Goal: Task Accomplishment & Management: Manage account settings

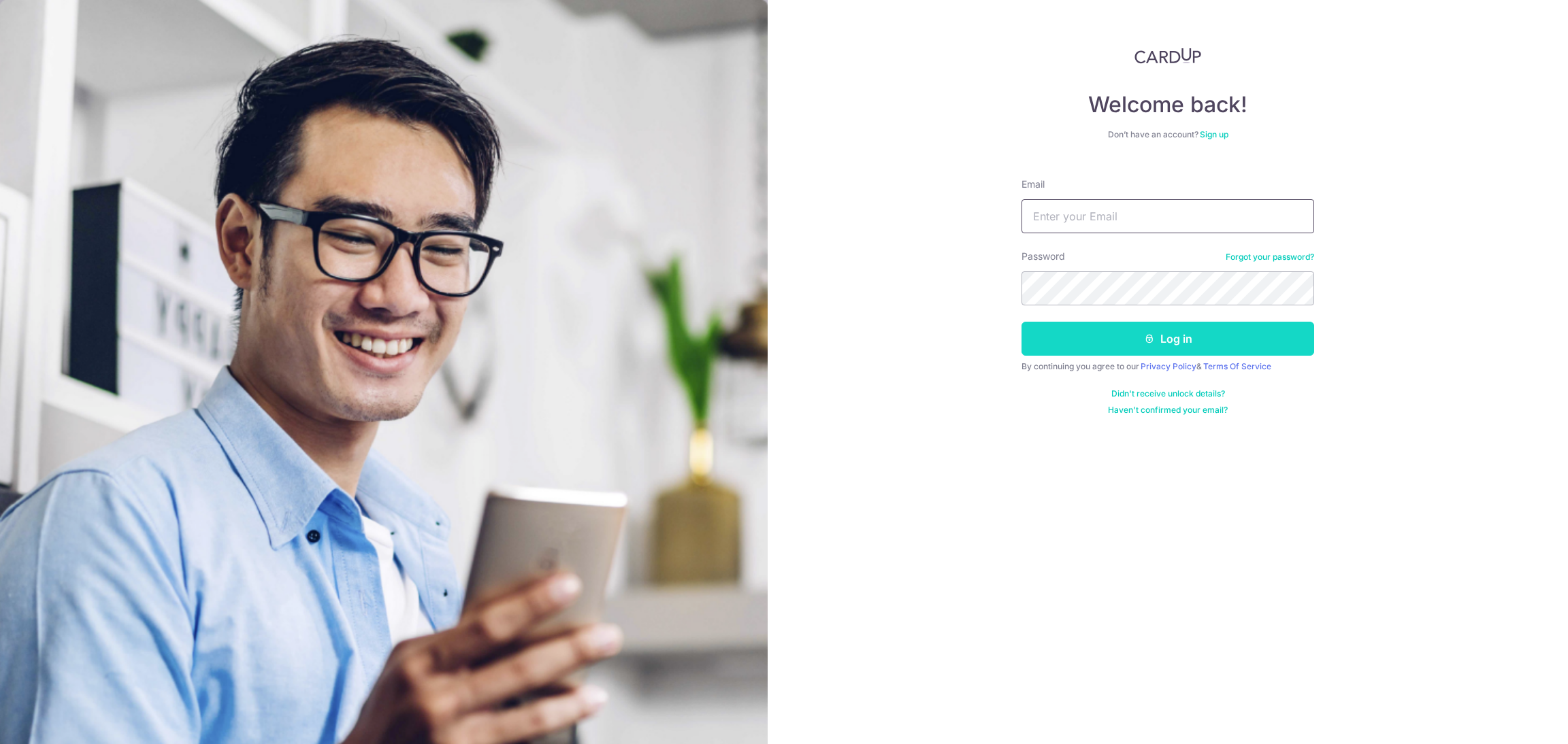
type input "[EMAIL_ADDRESS][DOMAIN_NAME]"
click at [1130, 334] on button "Log in" at bounding box center [1167, 339] width 293 height 34
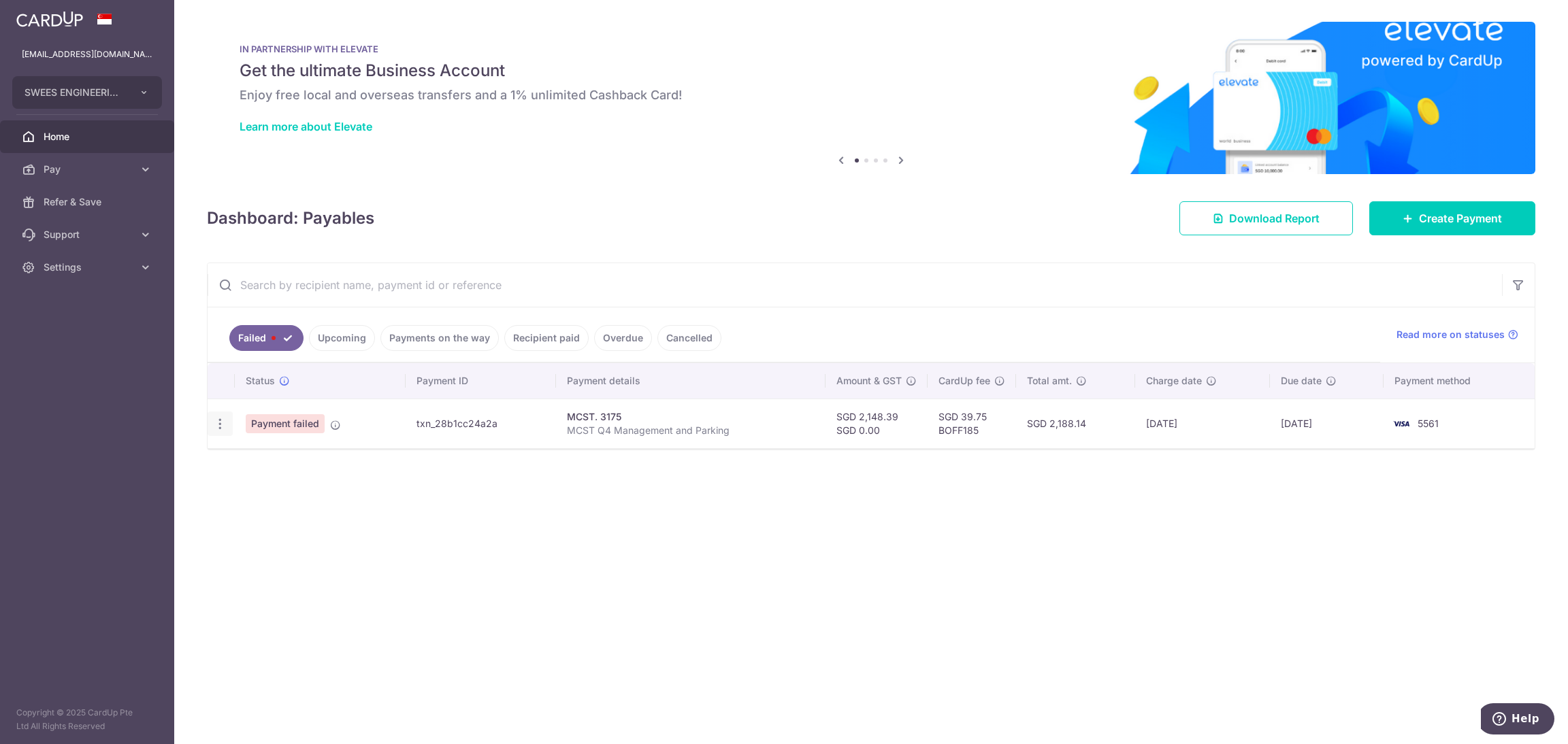
click at [217, 426] on icon "button" at bounding box center [220, 424] width 15 height 15
click at [268, 462] on span "Update payment" at bounding box center [293, 461] width 93 height 16
radio input "true"
type input "2,148.39"
type input "0.00"
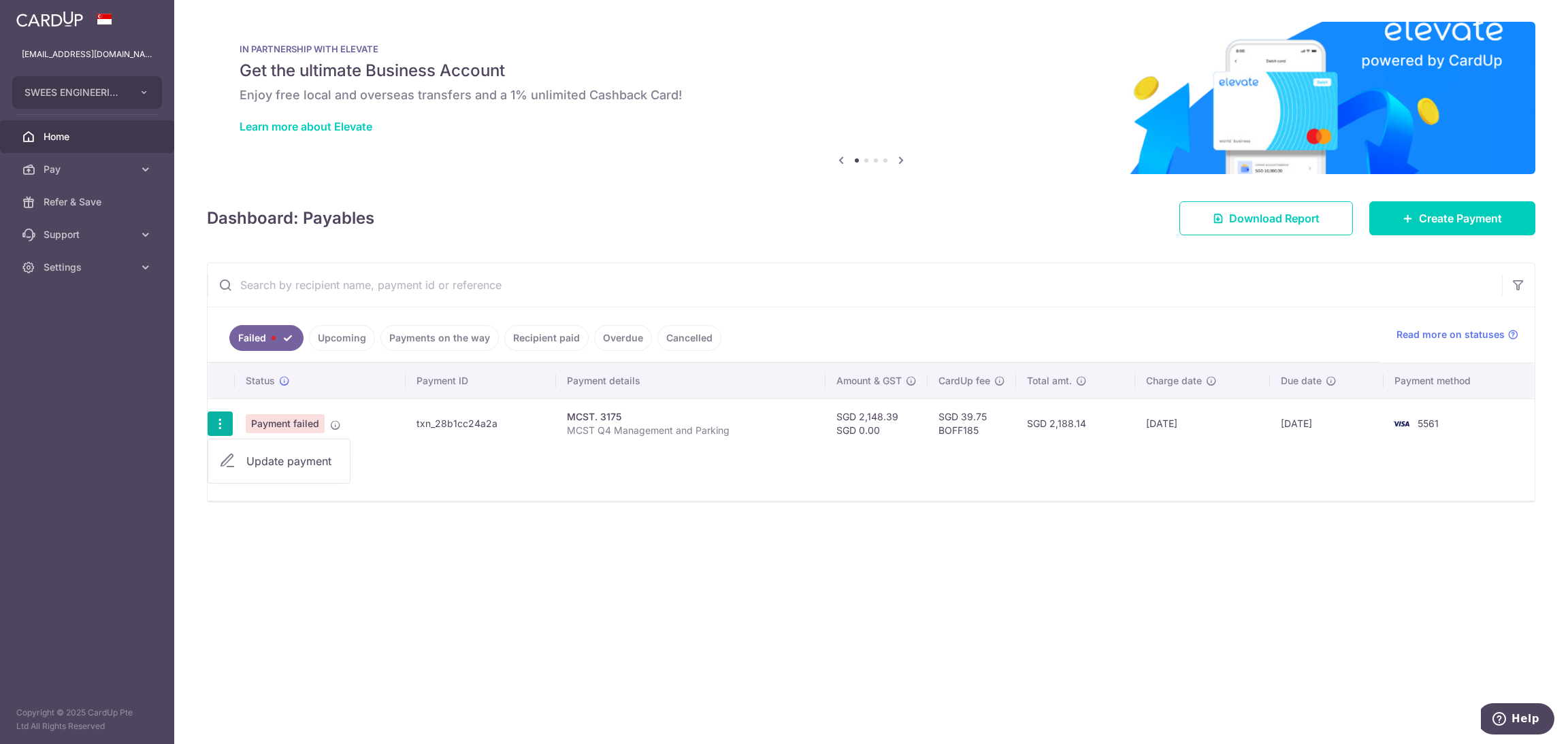
type input "MCST Q4 Management and Parking"
type input "MCST Q4"
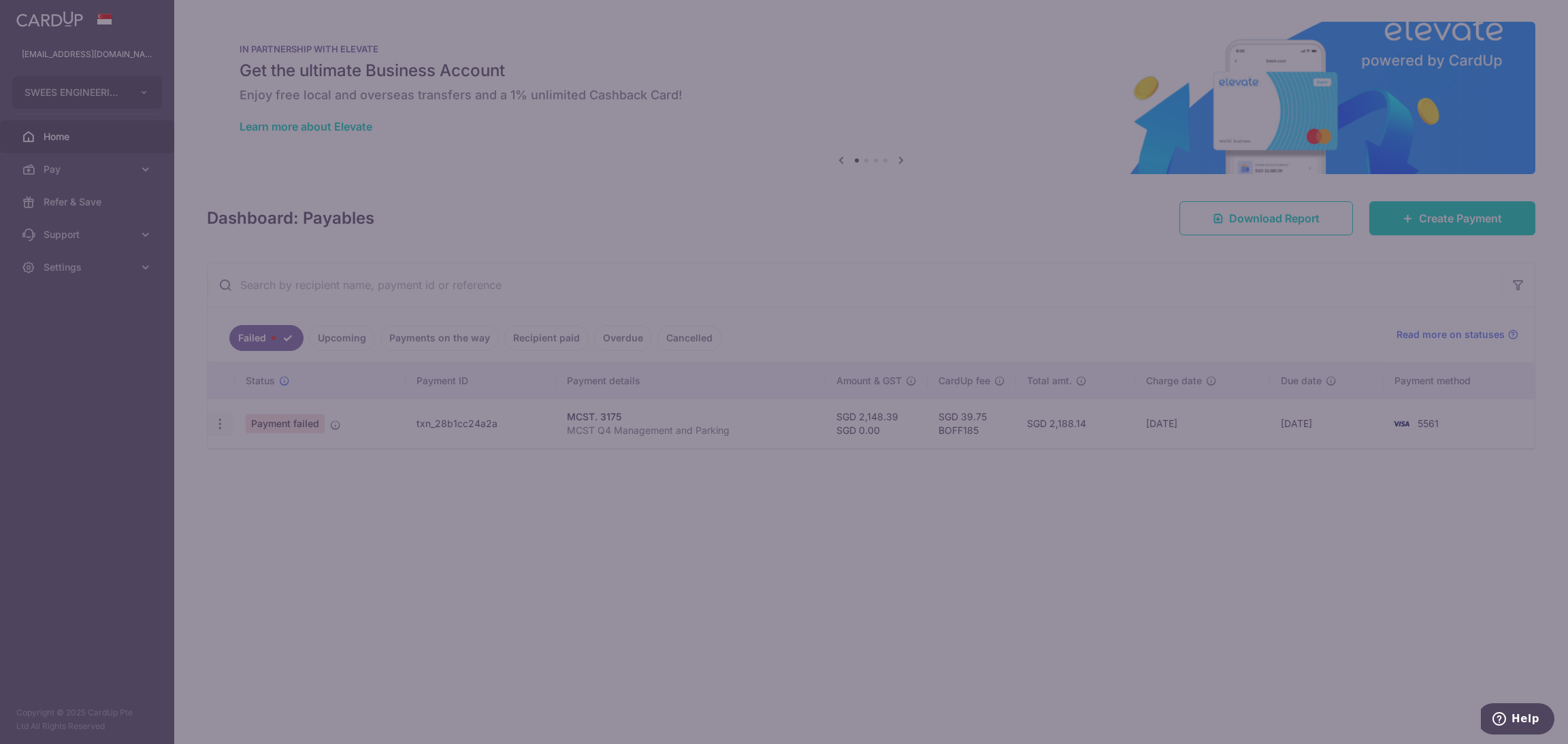
type input "BOFF185"
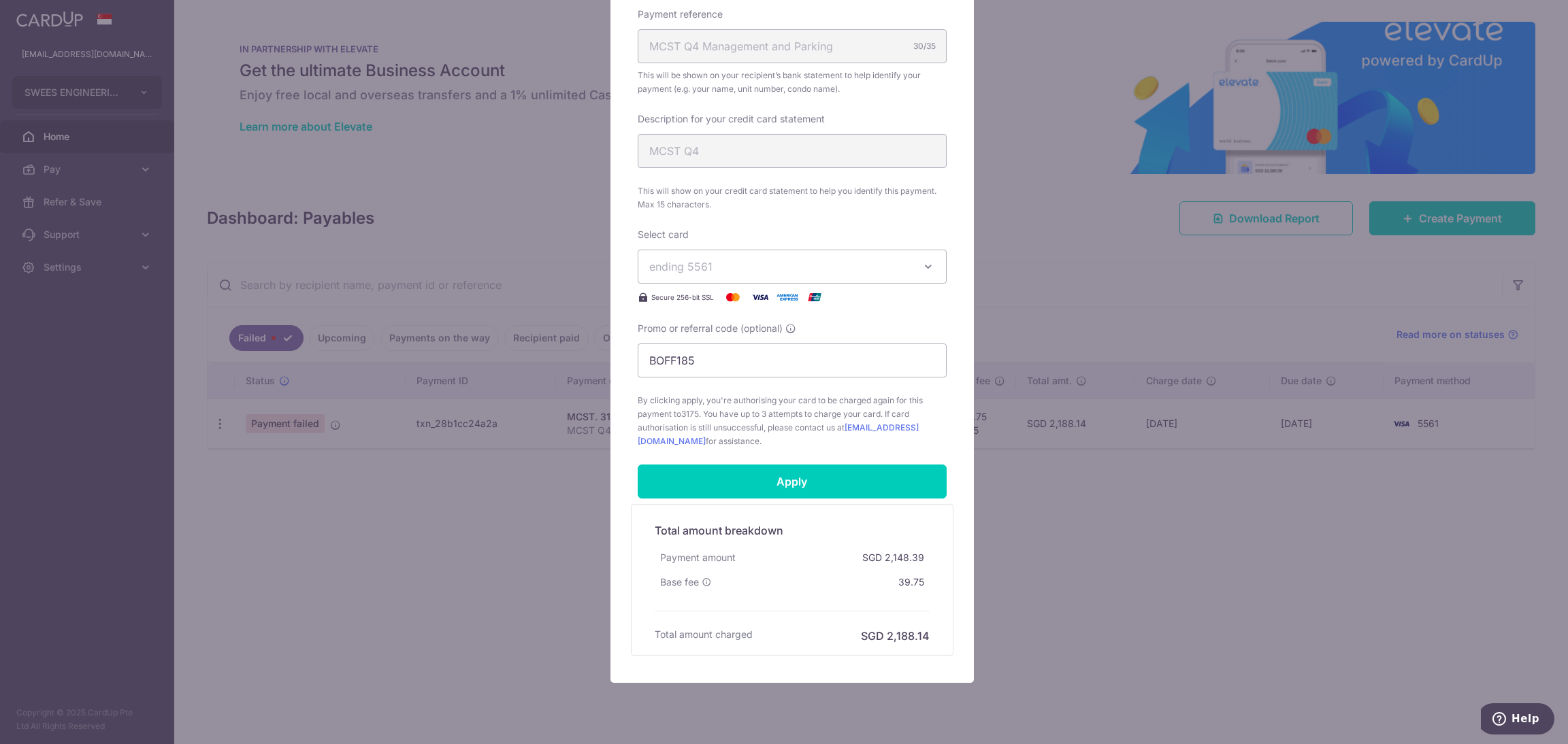
scroll to position [436, 0]
click at [1081, 544] on div "Edit payment By clicking apply, you will make changes to all payments to 3175 s…" at bounding box center [784, 372] width 1568 height 744
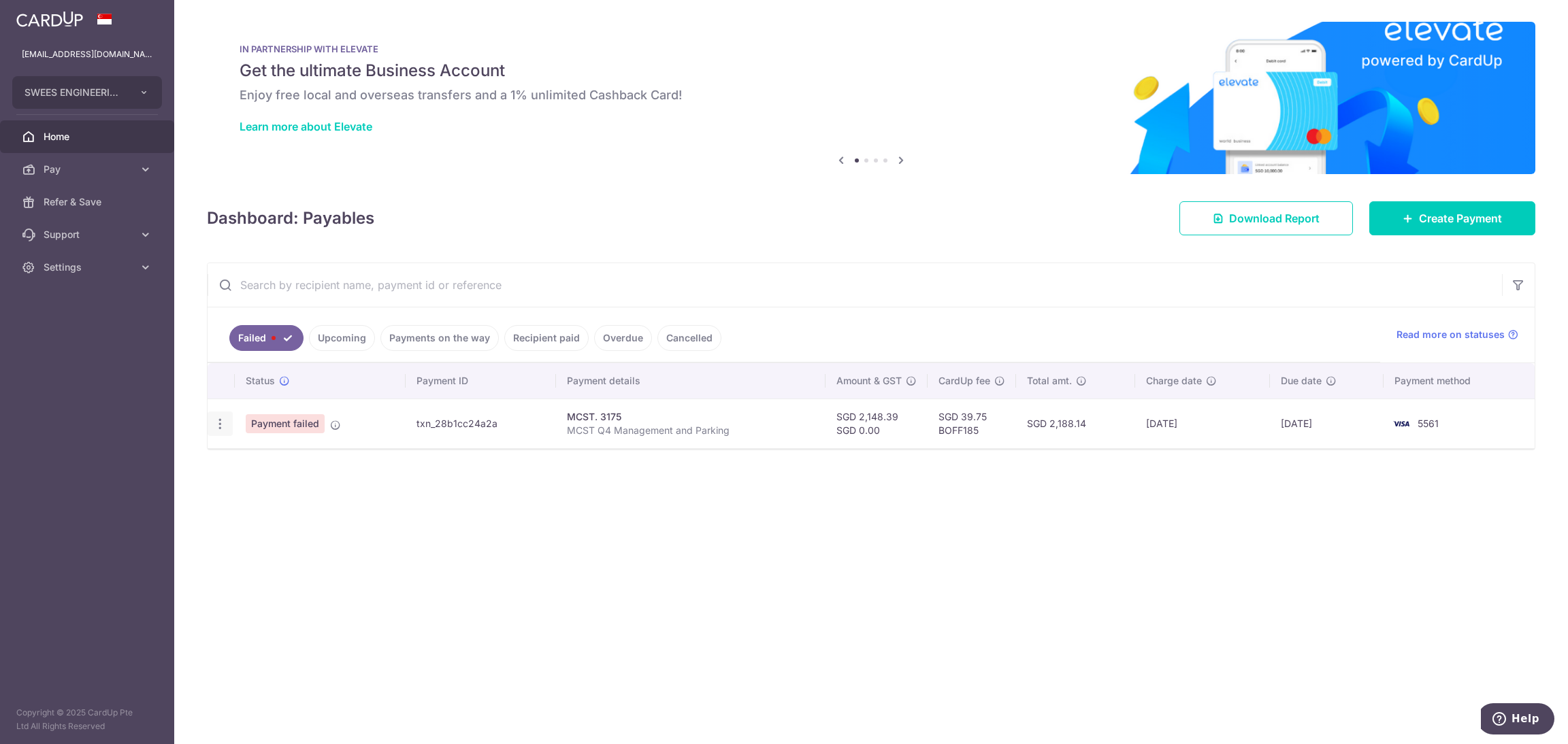
click at [221, 429] on icon "button" at bounding box center [220, 424] width 15 height 15
click at [477, 540] on div "× Pause Schedule Pause all future payments in this series Pause just this one p…" at bounding box center [871, 372] width 1394 height 744
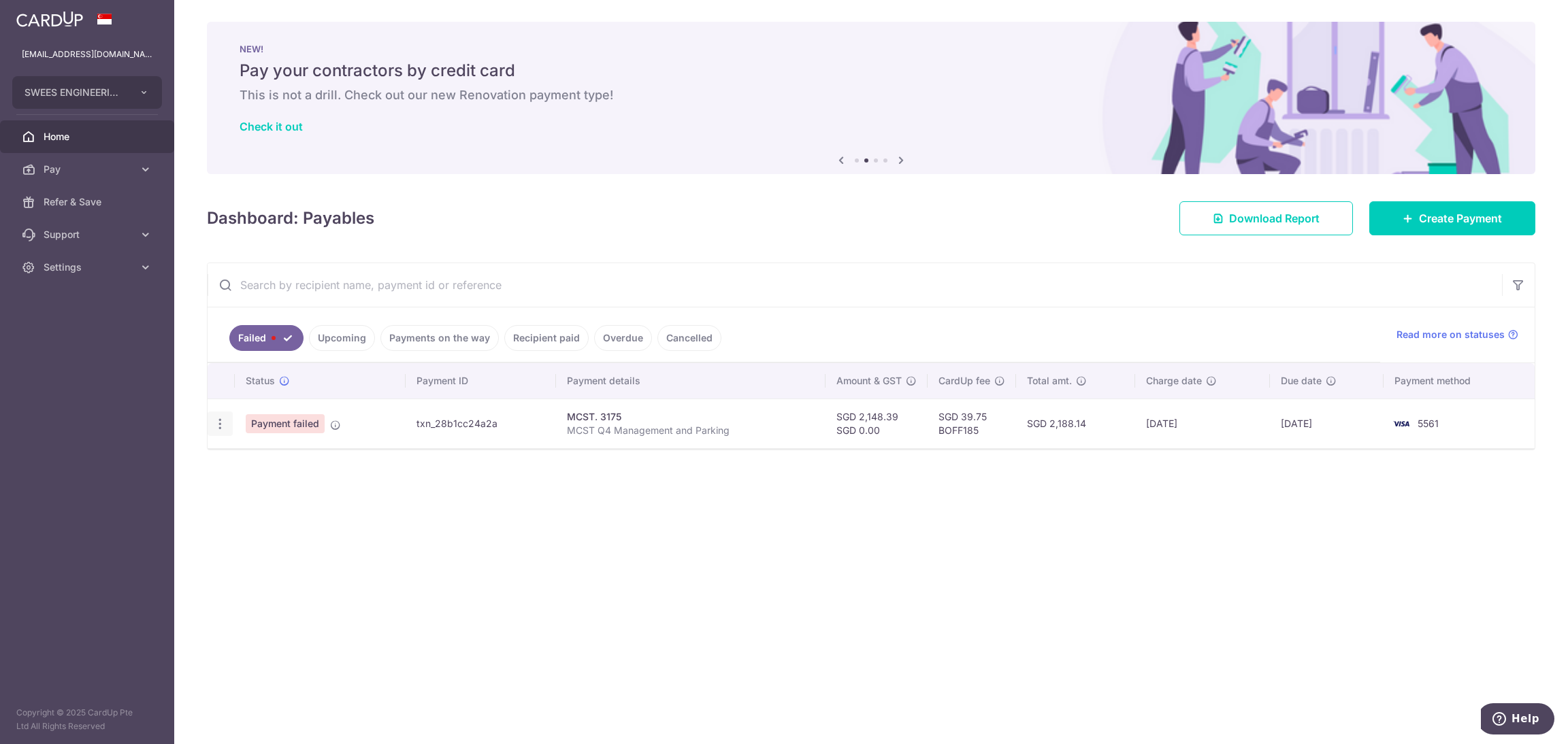
click at [214, 420] on icon "button" at bounding box center [220, 424] width 15 height 15
click at [280, 465] on span "Update payment" at bounding box center [293, 461] width 93 height 16
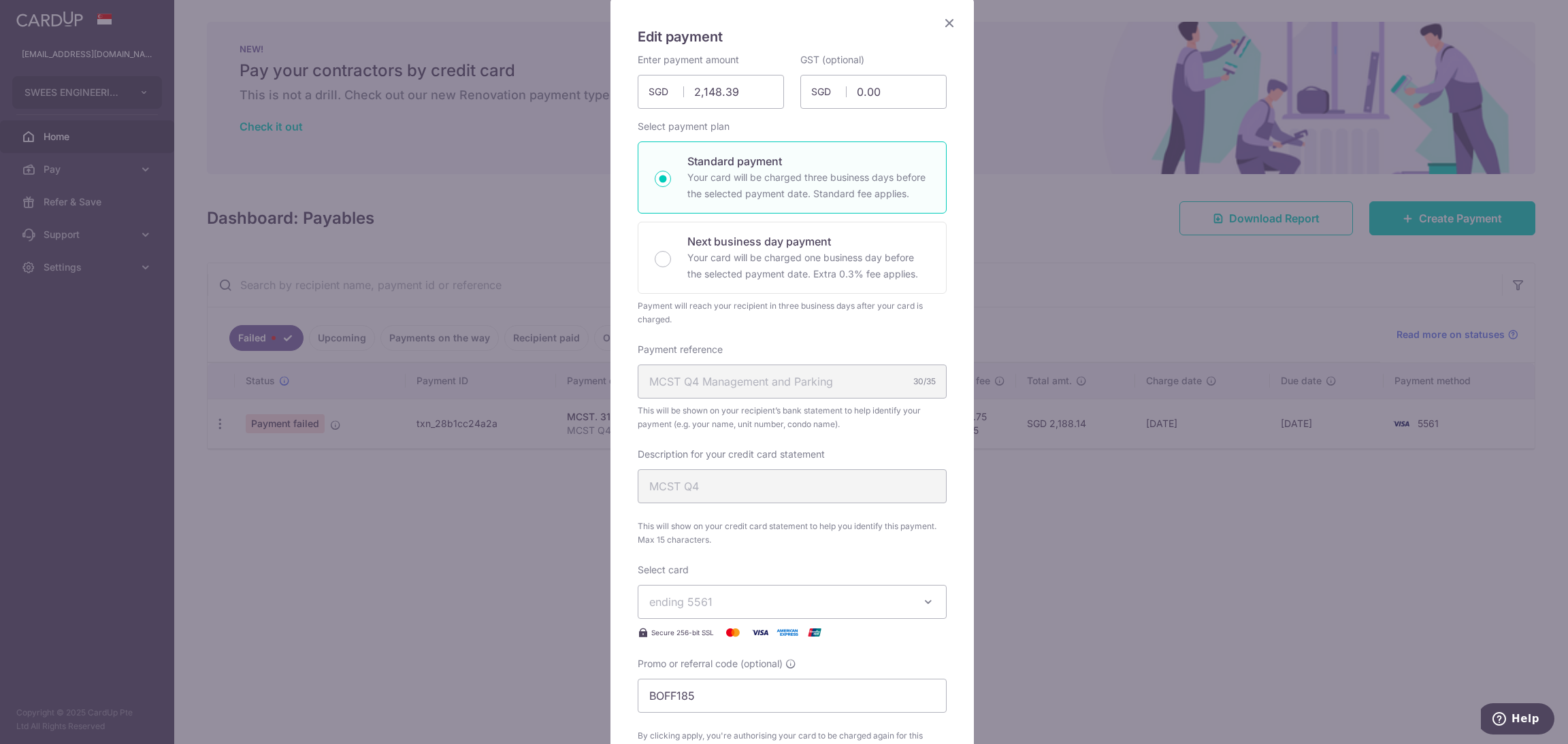
scroll to position [99, 0]
click at [1183, 656] on div "Edit payment By clicking apply, you will make changes to all payments to 3175 s…" at bounding box center [784, 372] width 1568 height 744
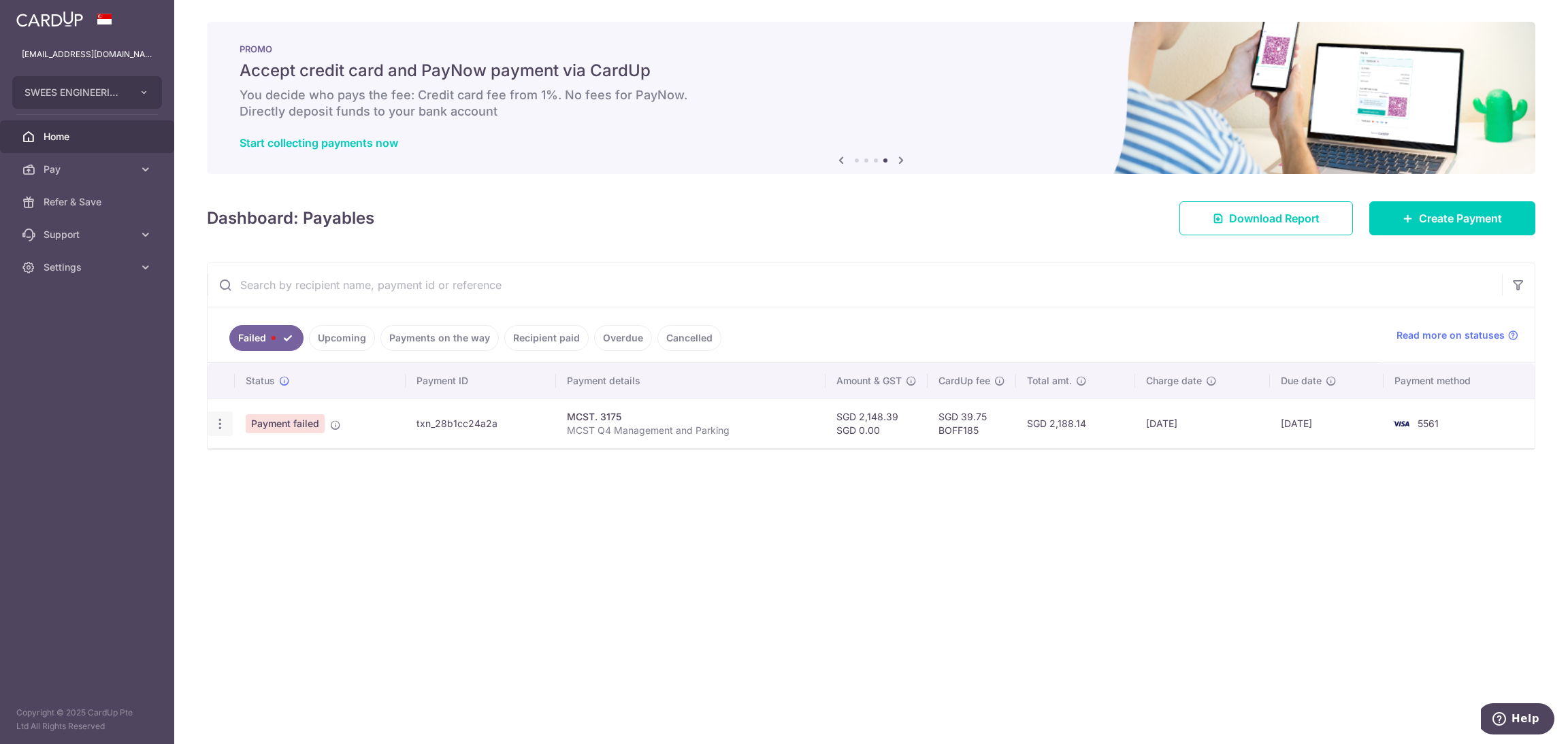
click at [218, 429] on icon "button" at bounding box center [220, 424] width 15 height 15
click at [232, 465] on icon at bounding box center [227, 461] width 16 height 16
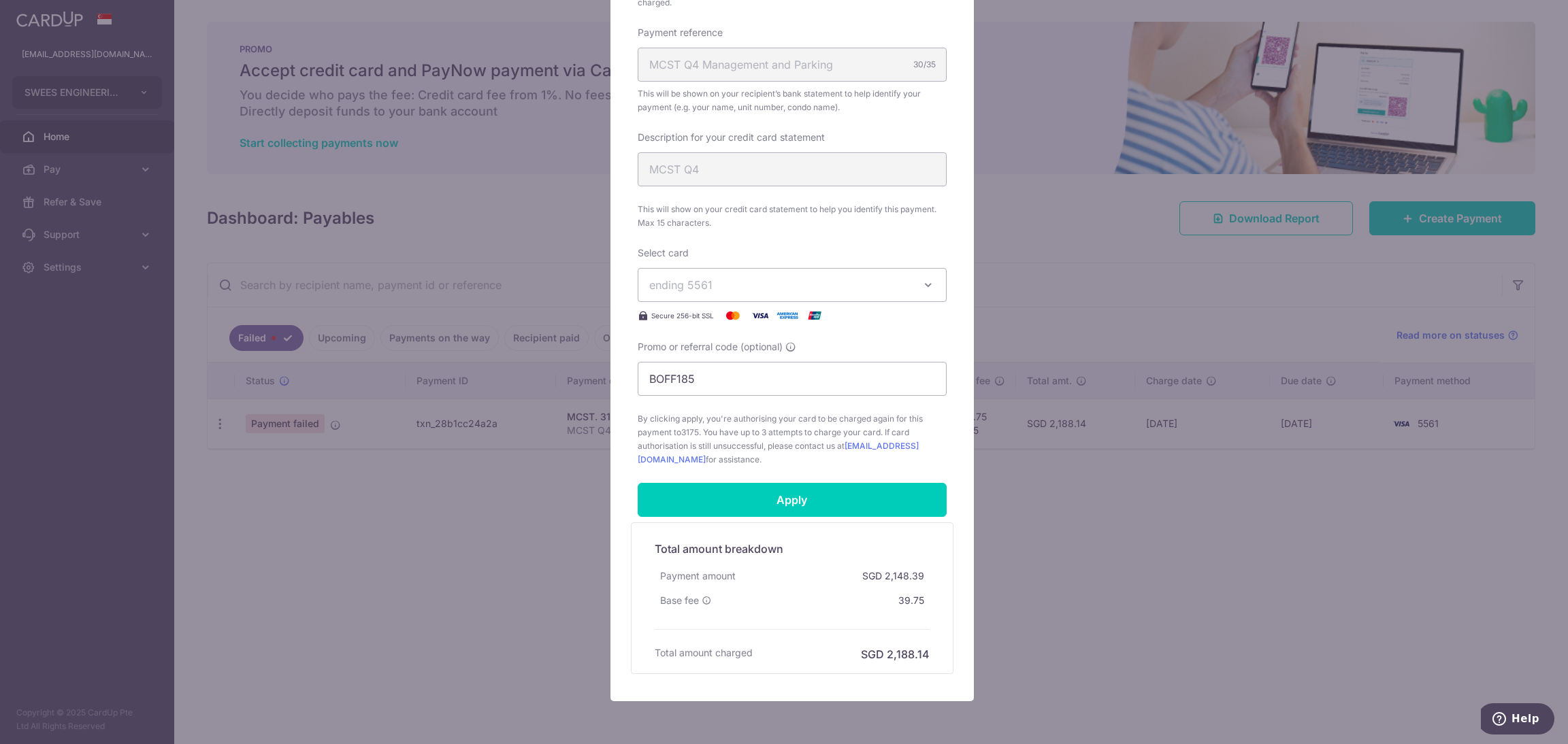
scroll to position [419, 0]
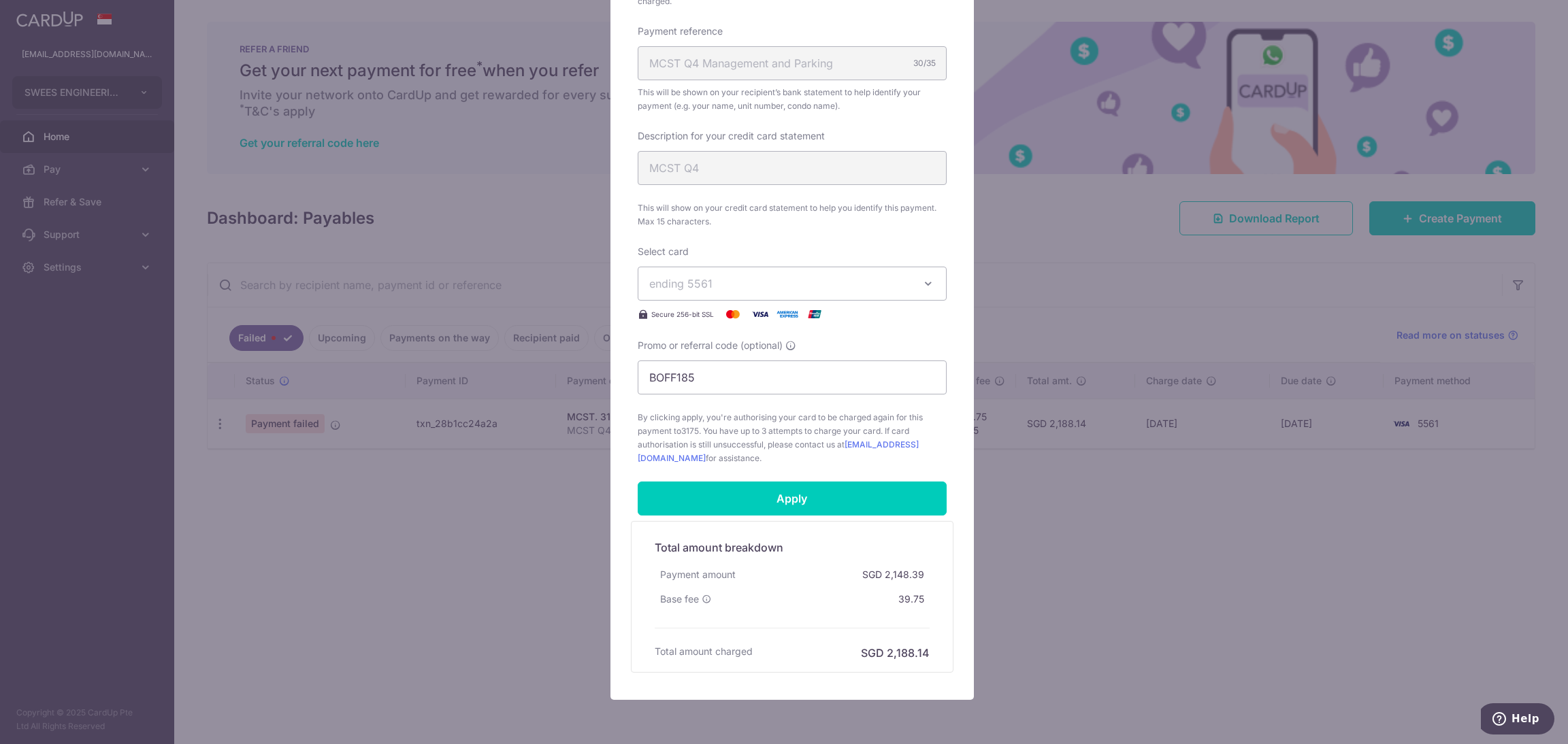
click at [457, 671] on div "Edit payment By clicking apply, you will make changes to all payments to 3175 s…" at bounding box center [784, 372] width 1568 height 744
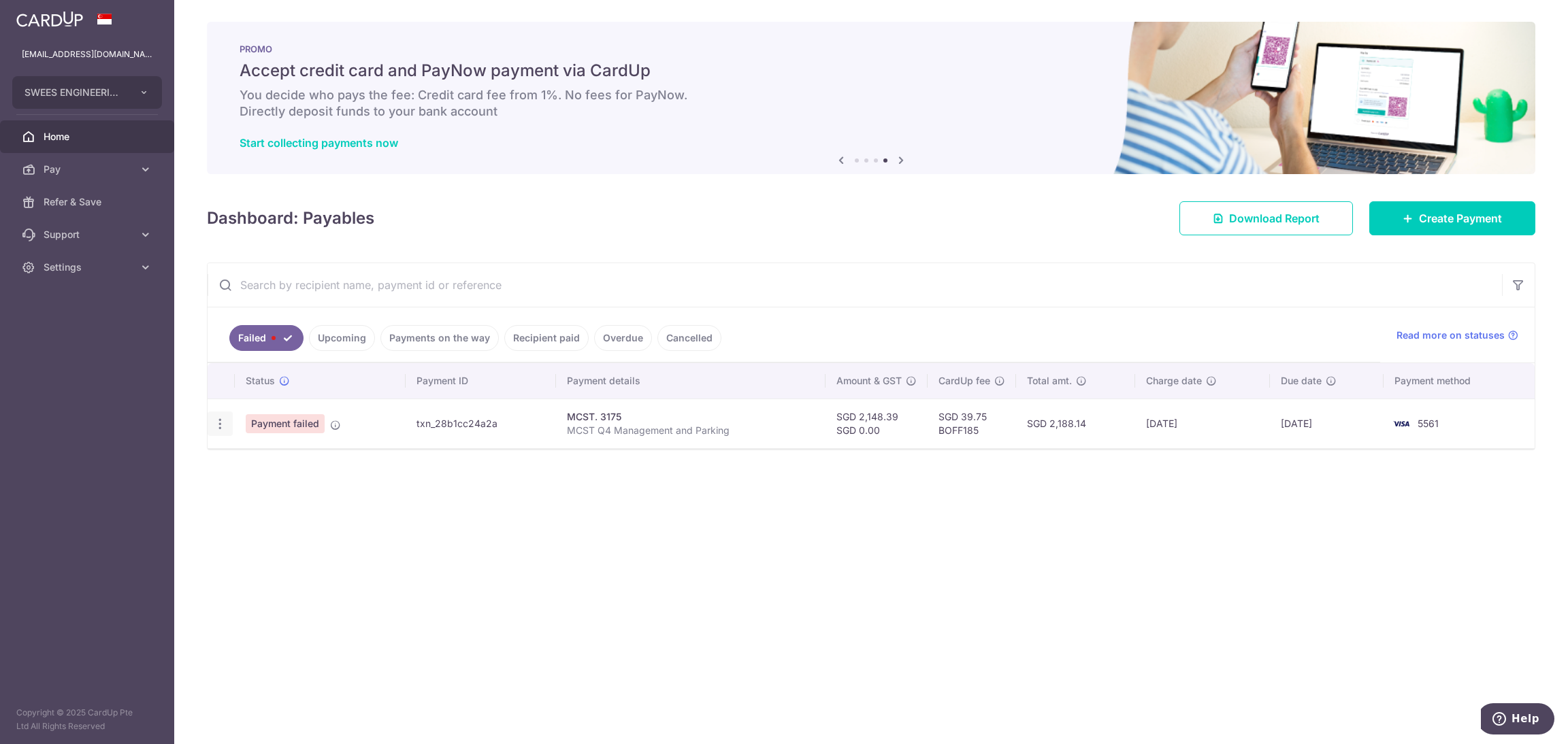
click at [219, 426] on icon "button" at bounding box center [220, 424] width 15 height 15
click at [236, 469] on link "Update payment" at bounding box center [279, 462] width 142 height 33
radio input "true"
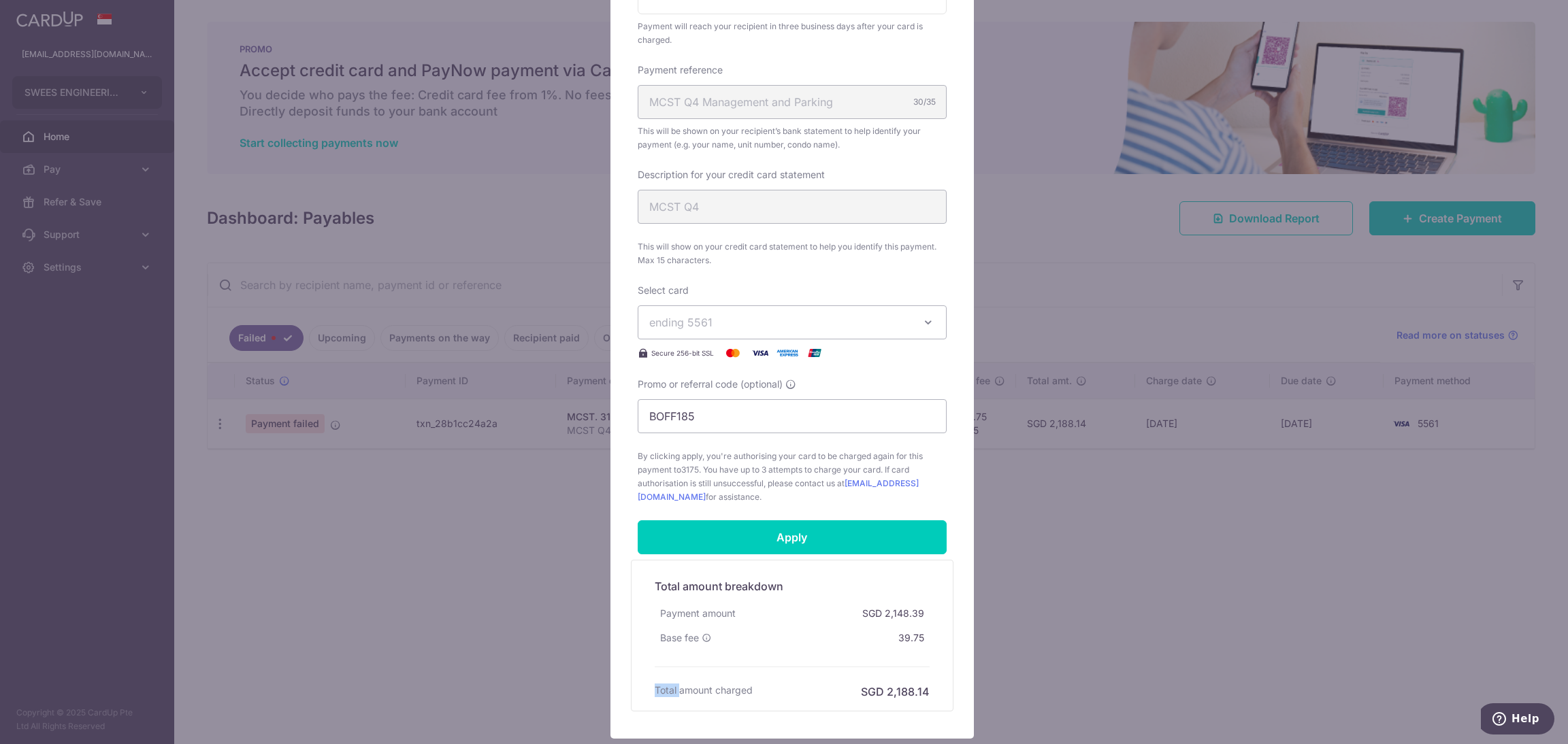
scroll to position [475, 0]
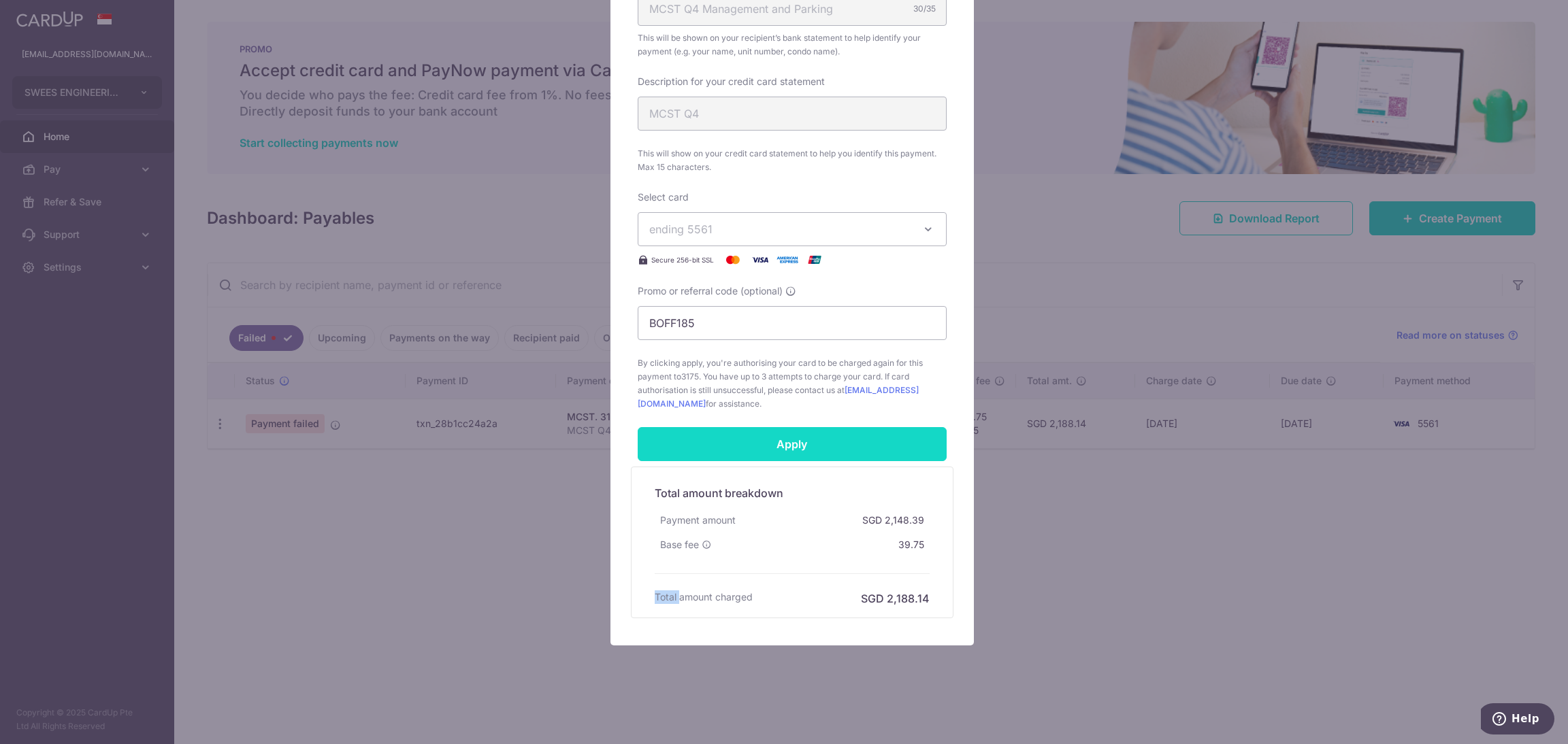
click at [818, 442] on input "Apply" at bounding box center [792, 445] width 309 height 34
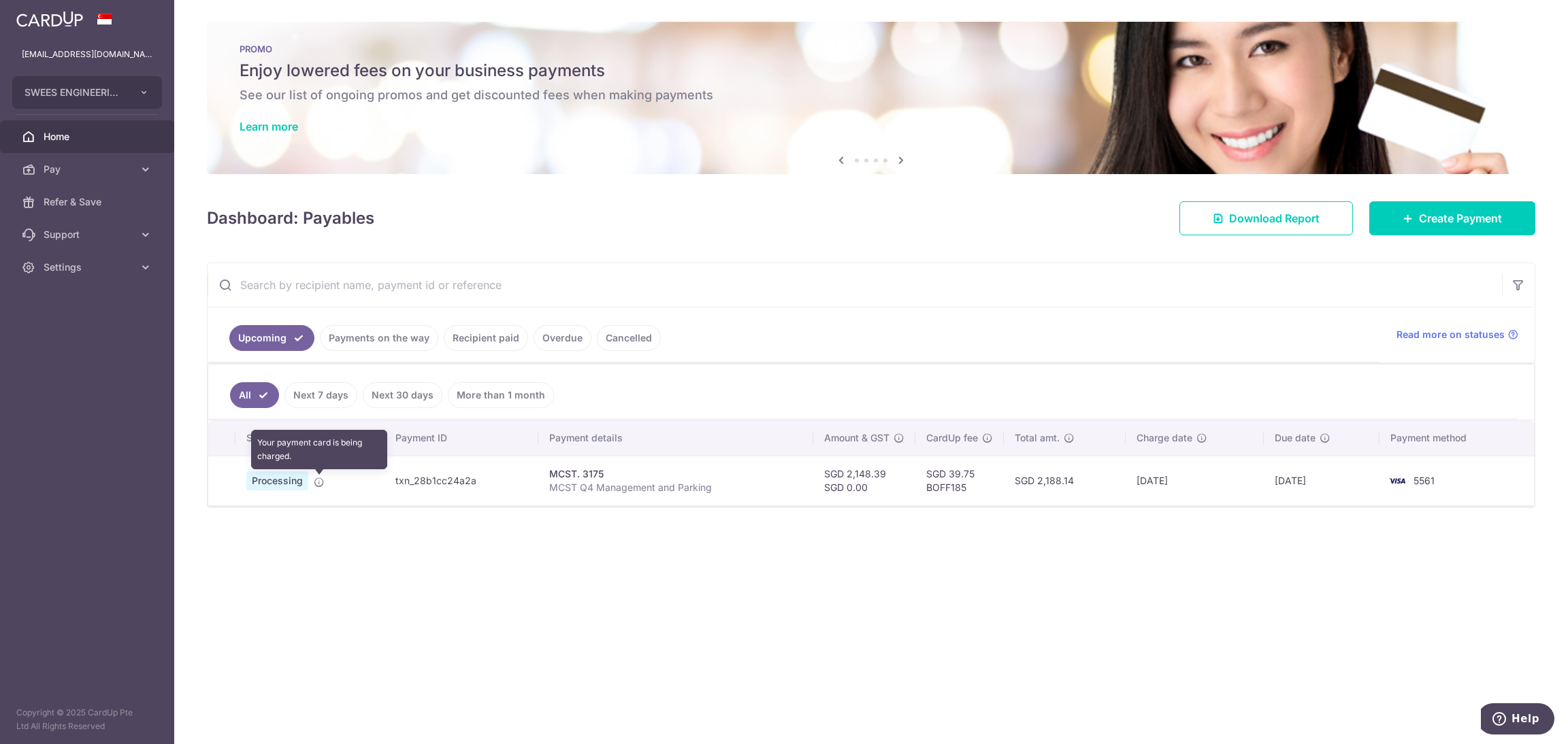
click at [315, 487] on icon at bounding box center [319, 482] width 11 height 11
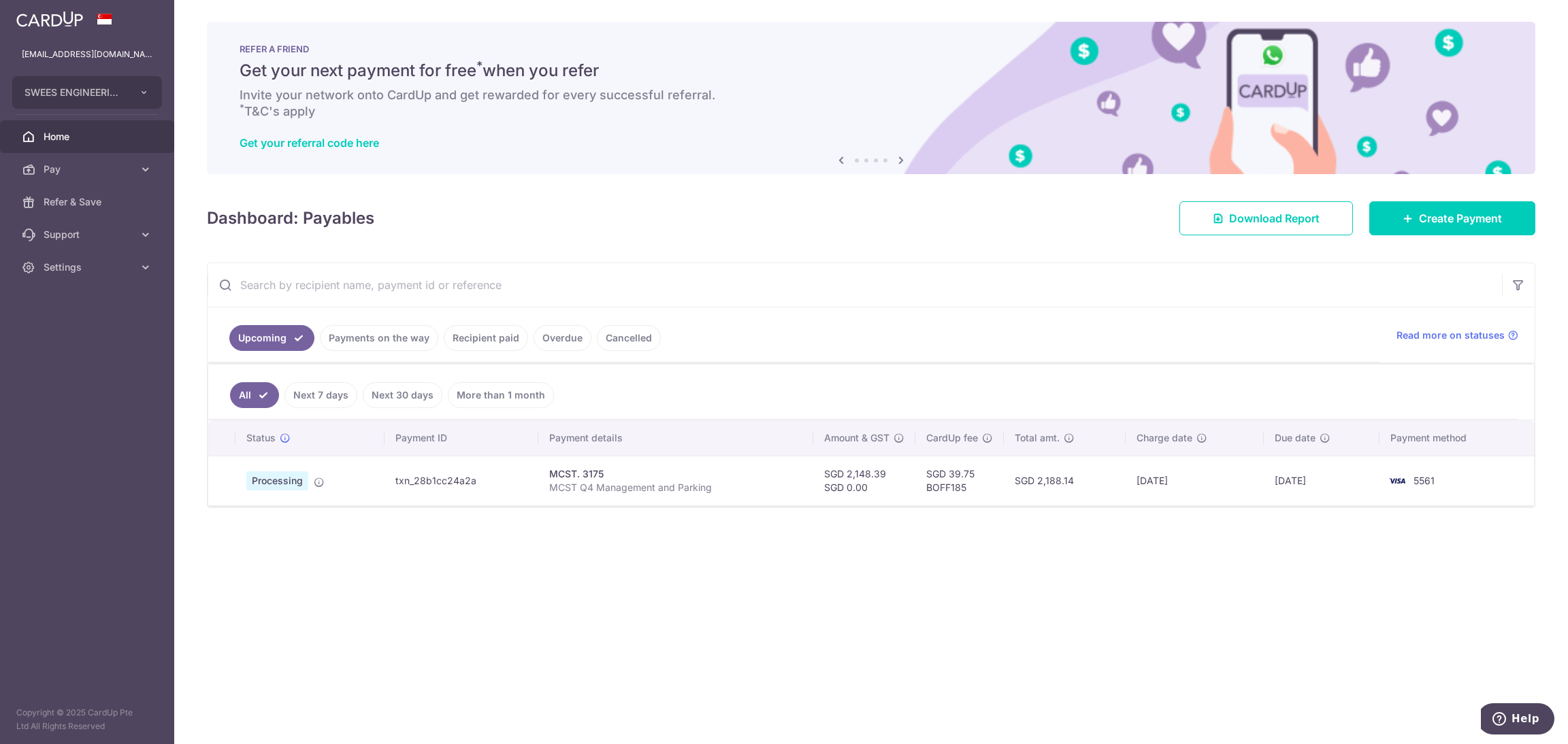
click at [70, 136] on span "Home" at bounding box center [88, 136] width 90 height 14
